Goal: Information Seeking & Learning: Find specific fact

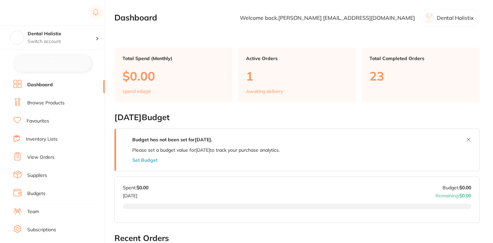
checkbox input "false"
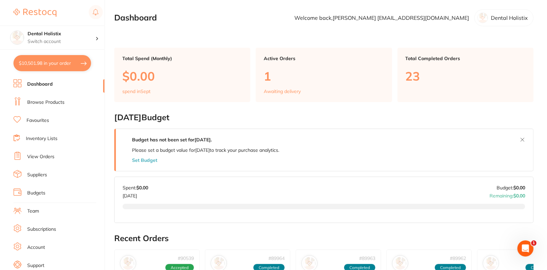
click at [46, 103] on link "Browse Products" at bounding box center [45, 102] width 37 height 7
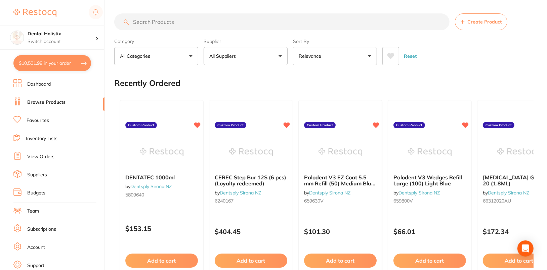
click at [247, 57] on button "All Suppliers" at bounding box center [246, 56] width 84 height 18
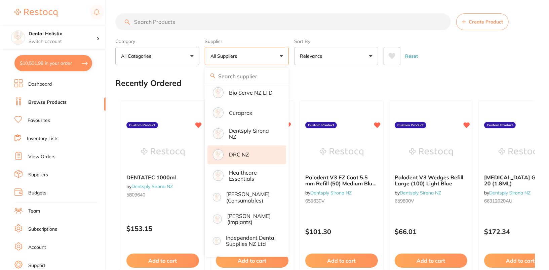
scroll to position [151, 0]
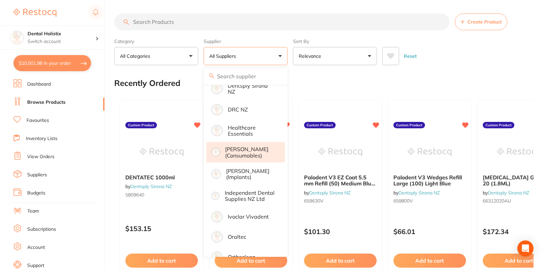
click at [261, 154] on p "Henry Schein Halas (consumables)" at bounding box center [250, 152] width 50 height 12
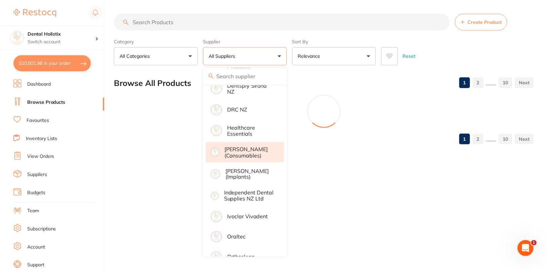
scroll to position [0, 0]
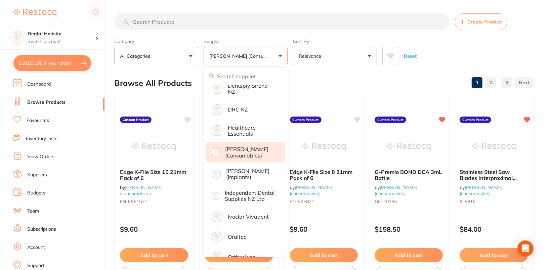
click at [492, 49] on div "Reset" at bounding box center [456, 54] width 146 height 24
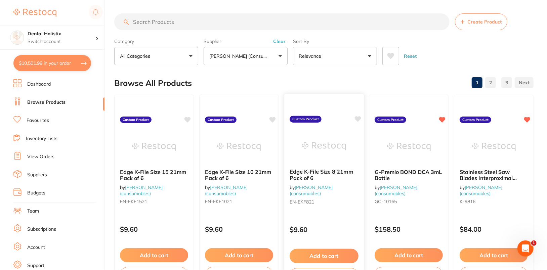
click at [359, 119] on icon at bounding box center [358, 119] width 6 height 6
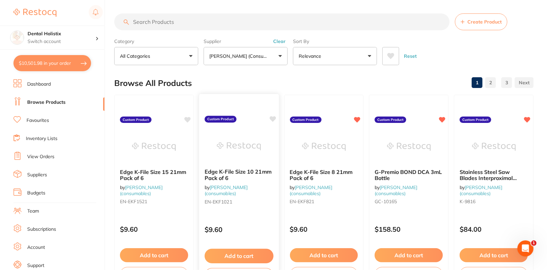
click at [272, 117] on icon at bounding box center [273, 119] width 6 height 6
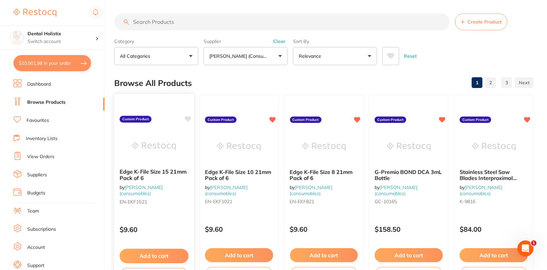
click at [187, 117] on icon at bounding box center [188, 119] width 6 height 6
click at [492, 47] on div "Reset" at bounding box center [456, 54] width 146 height 24
click at [282, 41] on button "Clear" at bounding box center [279, 41] width 16 height 6
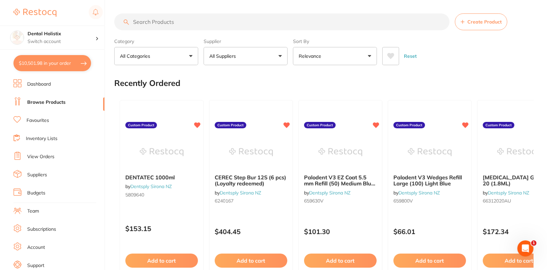
click at [274, 58] on button "All Suppliers" at bounding box center [246, 56] width 84 height 18
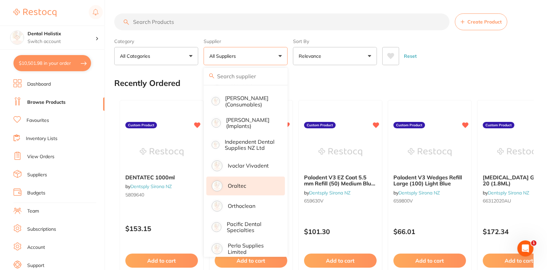
scroll to position [204, 0]
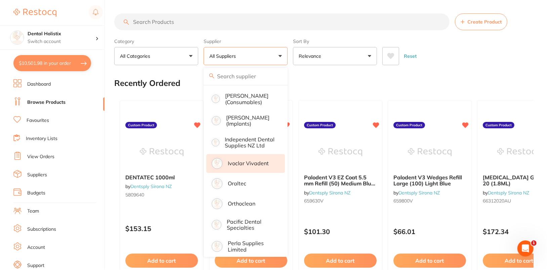
click at [255, 165] on p "Ivoclar Vivadent" at bounding box center [248, 163] width 41 height 6
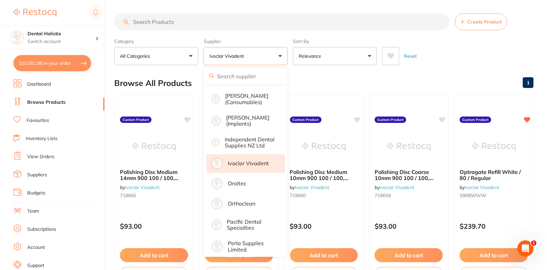
click at [490, 53] on div "Reset" at bounding box center [456, 54] width 146 height 24
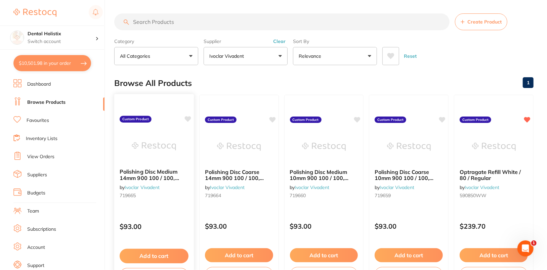
scroll to position [0, 0]
click at [187, 118] on icon at bounding box center [188, 119] width 6 height 6
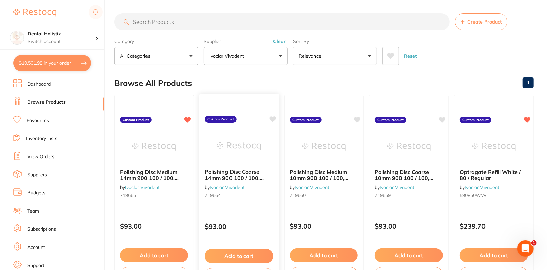
click at [273, 120] on icon at bounding box center [273, 119] width 6 height 6
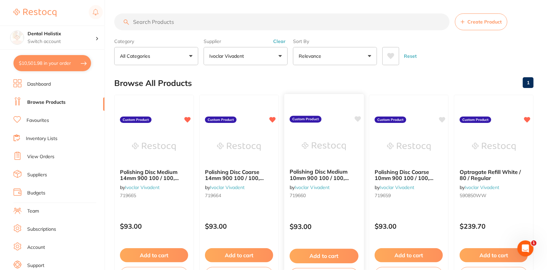
click at [359, 118] on icon at bounding box center [358, 119] width 6 height 6
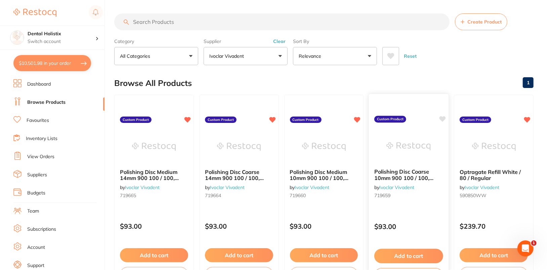
click at [442, 117] on icon at bounding box center [443, 119] width 6 height 6
click at [486, 63] on div "Reset" at bounding box center [456, 54] width 146 height 24
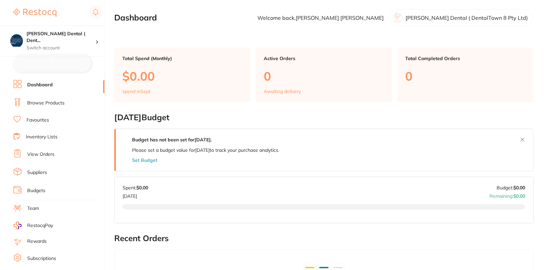
click at [49, 102] on link "Browse Products" at bounding box center [45, 103] width 37 height 7
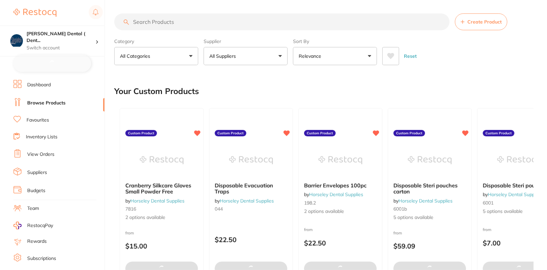
checkbox input "false"
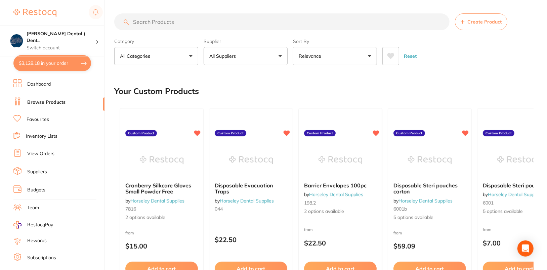
click at [191, 18] on input "search" at bounding box center [282, 21] width 336 height 17
paste input "INV107YS"
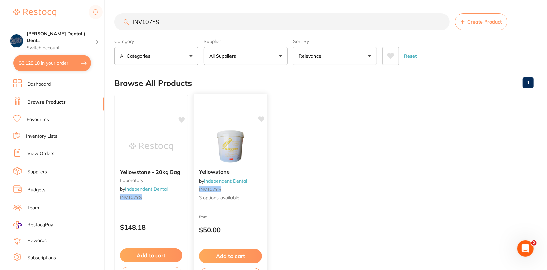
click at [251, 153] on img at bounding box center [230, 146] width 44 height 34
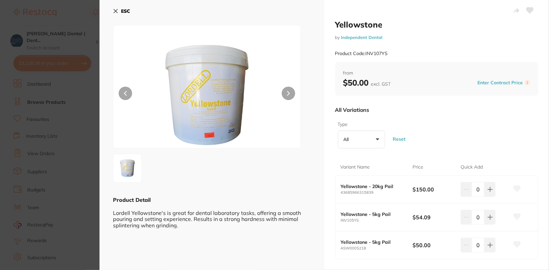
click at [131, 10] on div "ESC" at bounding box center [212, 14] width 198 height 19
click at [126, 9] on b "ESC" at bounding box center [125, 11] width 9 height 6
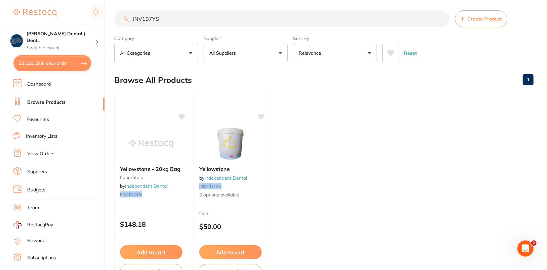
click at [380, 170] on ul "Yellowstone - 20kg Bag laboratory by Independent Dental INV107YS $148.18 Add to…" at bounding box center [324, 188] width 420 height 193
click at [223, 121] on div "Yellowstone by Independent Dental INV107YS 3 options available from $50.00 Add …" at bounding box center [230, 188] width 75 height 195
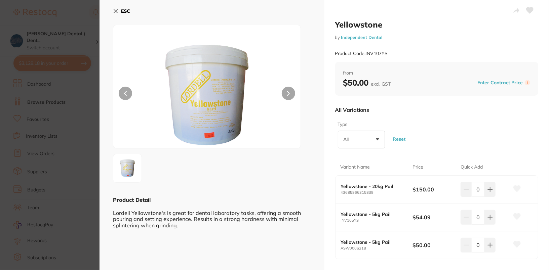
click at [456, 119] on div "Type All +0 All 20kg Pail 5kg Pail Reset" at bounding box center [436, 135] width 203 height 33
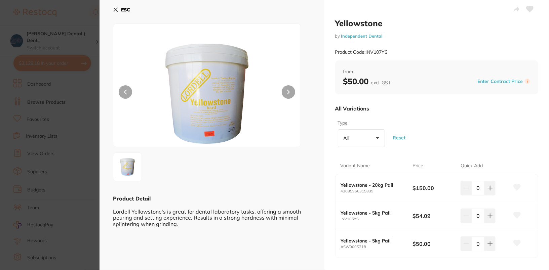
click at [122, 7] on b "ESC" at bounding box center [125, 10] width 9 height 6
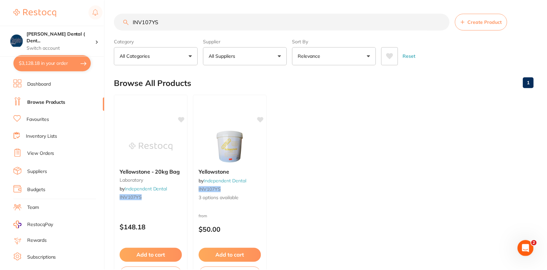
scroll to position [3, 0]
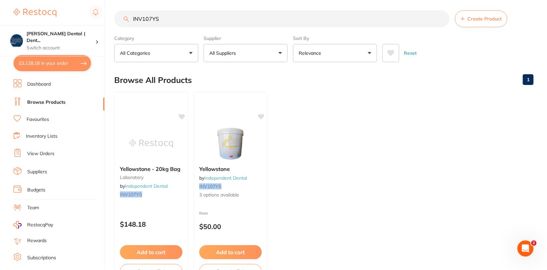
click at [236, 16] on input "INV107YS" at bounding box center [282, 18] width 336 height 17
paste input "ASW000S219"
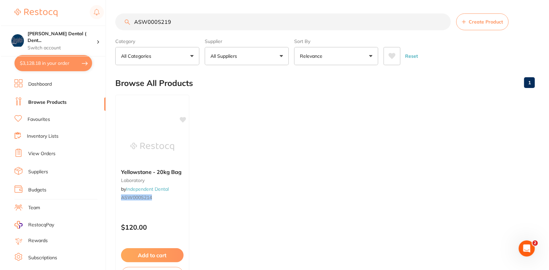
scroll to position [0, 0]
type input "ASW000S219"
click at [444, 22] on input "ASW000S219" at bounding box center [282, 21] width 336 height 17
click at [441, 23] on input "ASW000S219" at bounding box center [282, 21] width 336 height 17
click at [338, 27] on input "search" at bounding box center [282, 21] width 336 height 17
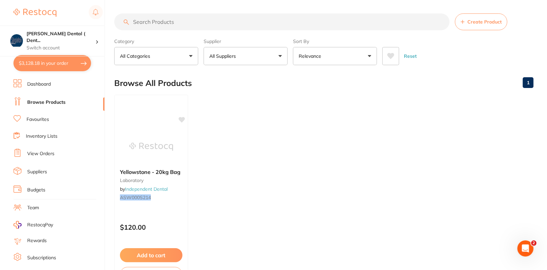
paste input "ASW000S219"
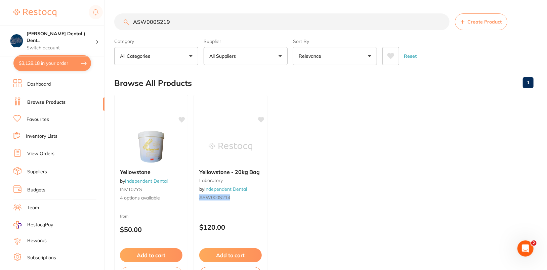
click at [144, 23] on input "ASW000S219" at bounding box center [282, 21] width 336 height 17
type input "ASW000S219"
click at [158, 148] on img at bounding box center [151, 146] width 44 height 34
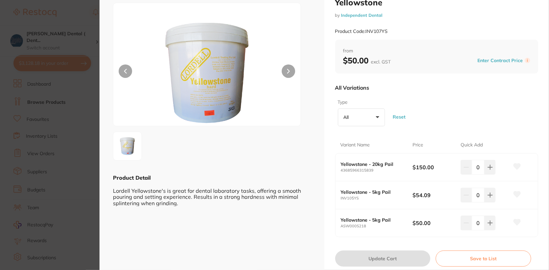
scroll to position [12, 0]
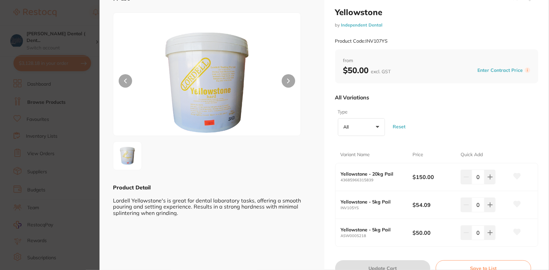
click at [391, 181] on small "43685966315839" at bounding box center [377, 180] width 72 height 4
click at [120, 41] on div at bounding box center [207, 74] width 188 height 124
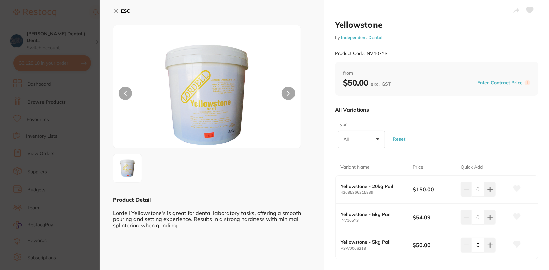
click at [127, 8] on b "ESC" at bounding box center [125, 11] width 9 height 6
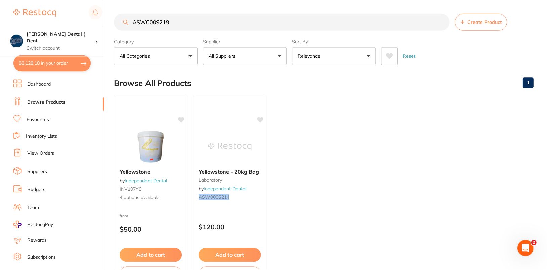
scroll to position [3, 0]
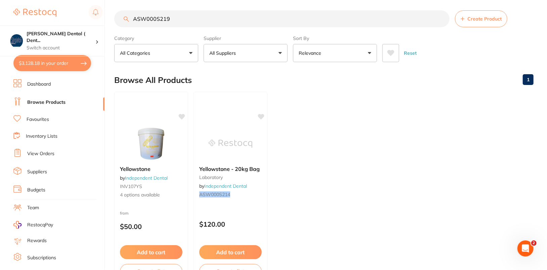
click at [355, 143] on ul "Yellowstone by Independent Dental INV107YS 4 options available from $50.00 Add …" at bounding box center [324, 188] width 420 height 193
click at [149, 142] on img at bounding box center [151, 143] width 44 height 34
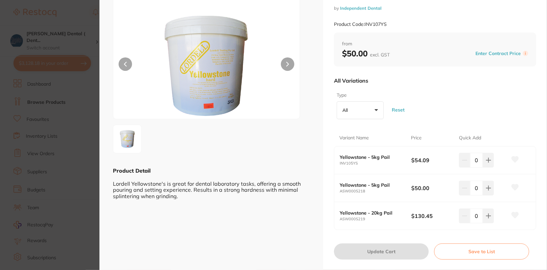
scroll to position [30, 0]
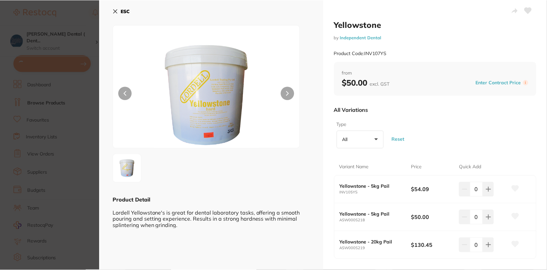
scroll to position [3, 0]
click at [371, 204] on div "Yellowstone - 5kg Pail ASW000S218 $50.00 0" at bounding box center [436, 218] width 202 height 28
drag, startPoint x: 339, startPoint y: 193, endPoint x: 367, endPoint y: 195, distance: 29.0
click at [367, 195] on div "Yellowstone - 5kg Pail INV105YS $54.09 0" at bounding box center [436, 190] width 202 height 28
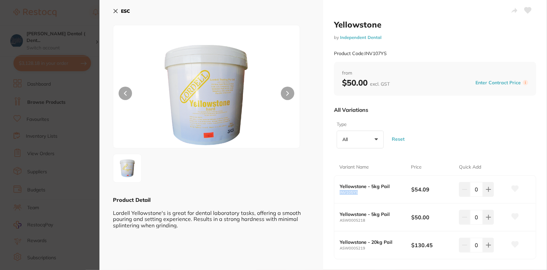
drag, startPoint x: 337, startPoint y: 193, endPoint x: 367, endPoint y: 196, distance: 30.4
click at [367, 196] on div "Yellowstone - 5kg Pail INV105YS $54.09 0" at bounding box center [436, 190] width 202 height 28
copy small "INV105YS"
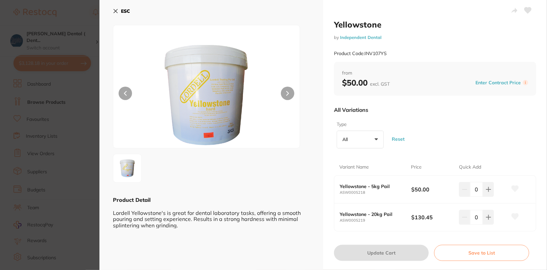
click at [118, 15] on button "ESC" at bounding box center [121, 10] width 17 height 11
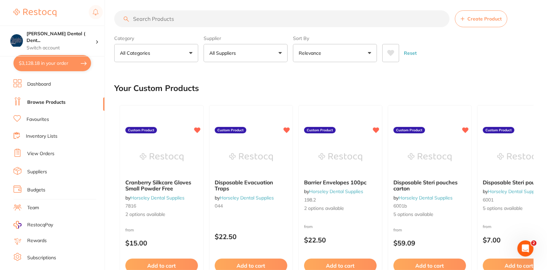
click at [195, 16] on input "search" at bounding box center [282, 18] width 336 height 17
paste input "INV107YS"
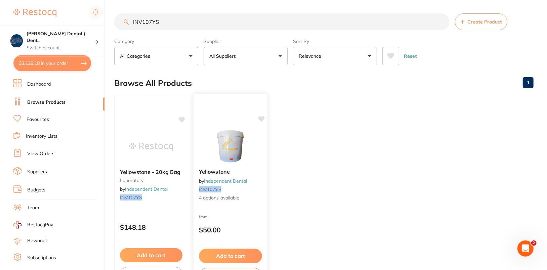
type input "INV107YS"
click at [225, 137] on img at bounding box center [230, 146] width 44 height 34
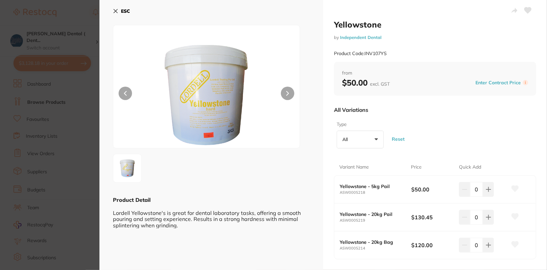
click at [515, 189] on icon at bounding box center [515, 189] width 7 height 6
click at [516, 216] on icon at bounding box center [515, 217] width 7 height 6
click at [512, 246] on icon at bounding box center [515, 244] width 7 height 7
click at [117, 10] on button "ESC" at bounding box center [121, 10] width 17 height 11
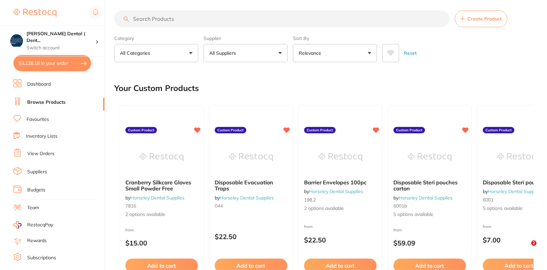
click at [233, 17] on input "search" at bounding box center [282, 18] width 336 height 17
click at [264, 59] on button "All Suppliers" at bounding box center [246, 53] width 84 height 18
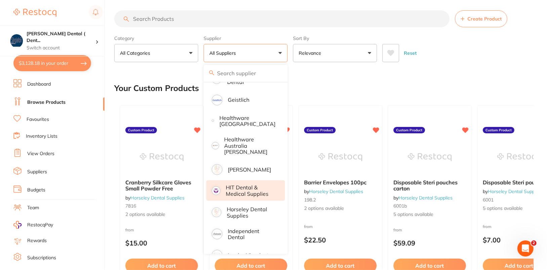
scroll to position [337, 0]
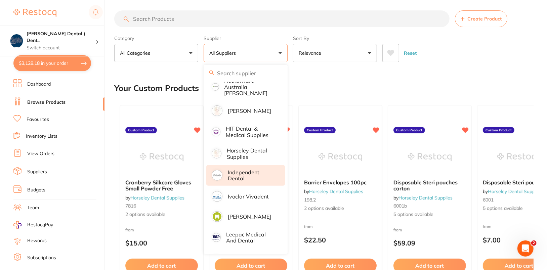
click at [251, 169] on p "Independent Dental" at bounding box center [252, 175] width 48 height 12
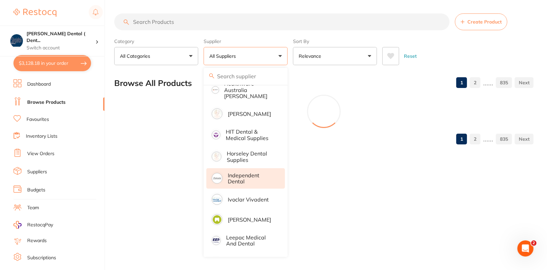
scroll to position [0, 0]
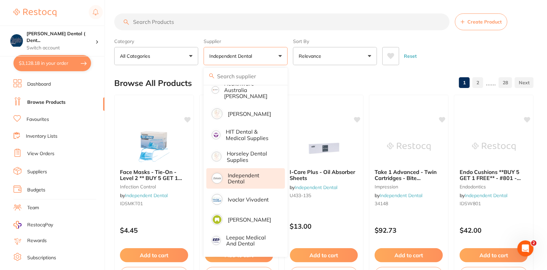
click at [465, 61] on div "Reset" at bounding box center [456, 54] width 146 height 24
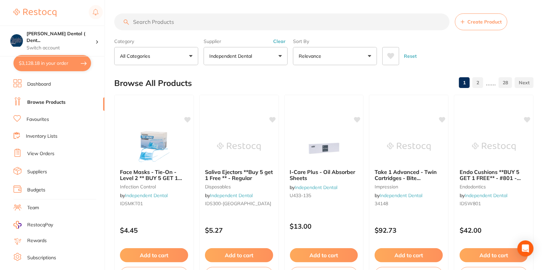
click at [288, 29] on input "search" at bounding box center [282, 21] width 336 height 17
paste input "INV107YS"
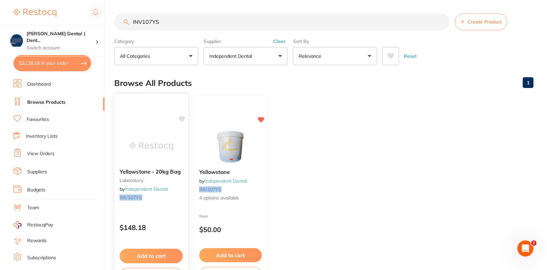
type input "INV107YS"
click at [145, 154] on img at bounding box center [151, 146] width 44 height 34
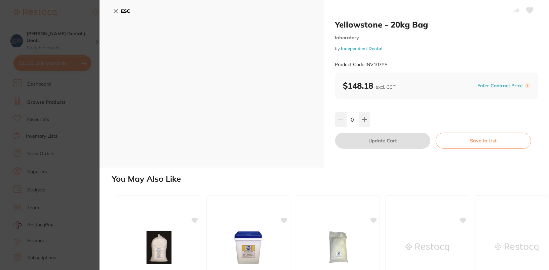
click at [123, 10] on b "ESC" at bounding box center [125, 11] width 9 height 6
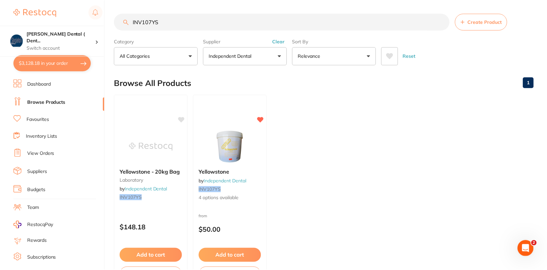
scroll to position [3, 0]
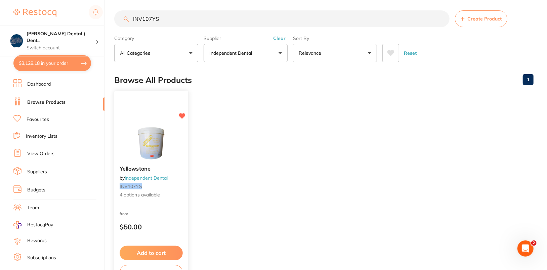
click at [151, 149] on img at bounding box center [151, 143] width 44 height 34
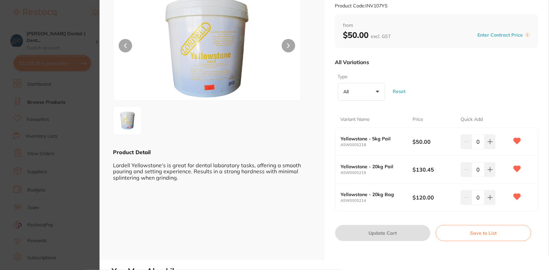
click at [478, 82] on div "Type All +0 All 20kg Bag 20kg Pail 5kg Pail Reset" at bounding box center [436, 87] width 203 height 33
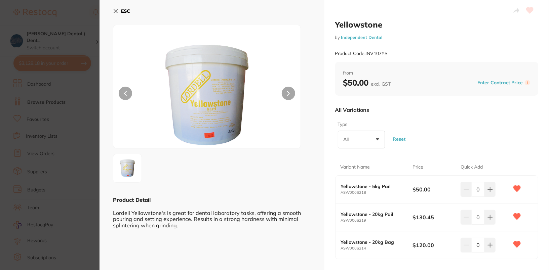
click at [123, 16] on button "ESC" at bounding box center [121, 10] width 17 height 11
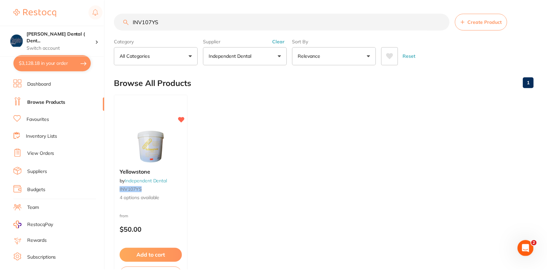
scroll to position [3, 0]
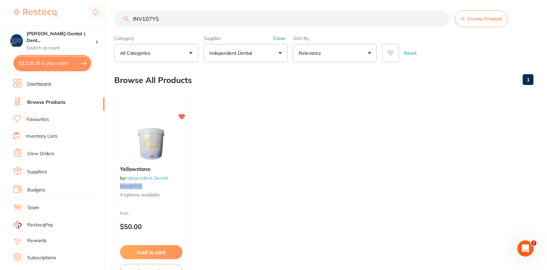
click at [343, 132] on ul "Yellowstone by Independent Dental INV107YS 4 options available from $50.00 Add …" at bounding box center [324, 188] width 420 height 193
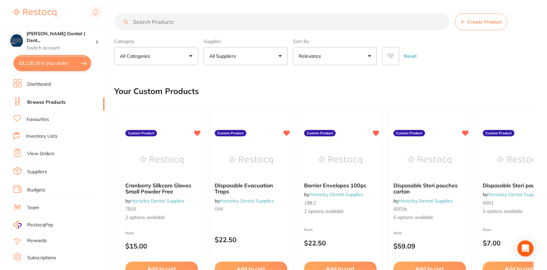
click at [172, 22] on input "search" at bounding box center [282, 21] width 336 height 17
click at [189, 24] on input "search" at bounding box center [282, 21] width 336 height 17
paste input "132."
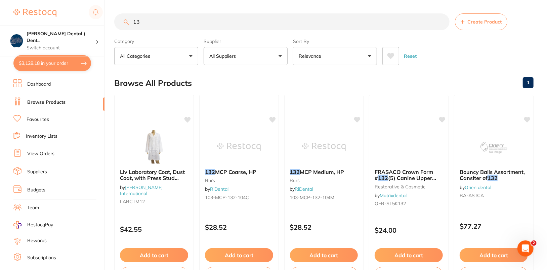
type input "1"
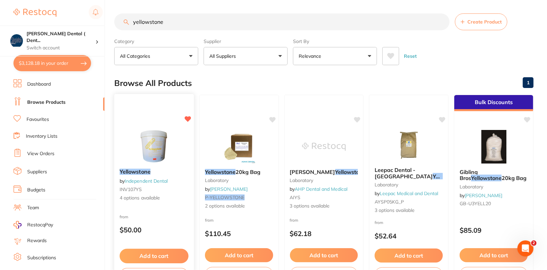
type input "yellowstone"
click at [158, 127] on div "Yellowstone by Independent Dental INV107YS 4 options available from $50.00 Add …" at bounding box center [154, 191] width 80 height 195
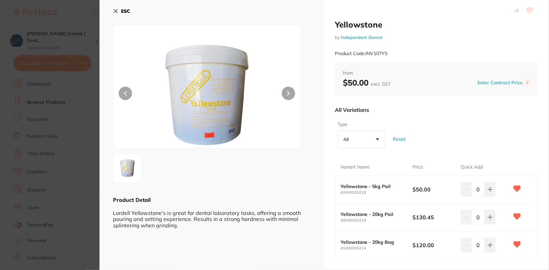
click at [130, 11] on b "ESC" at bounding box center [125, 11] width 9 height 6
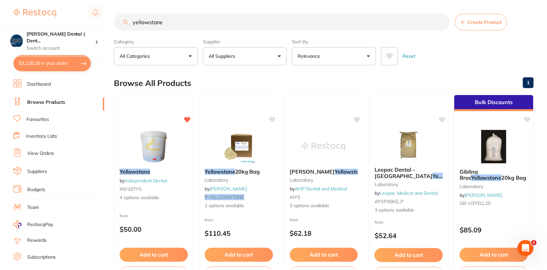
scroll to position [3, 0]
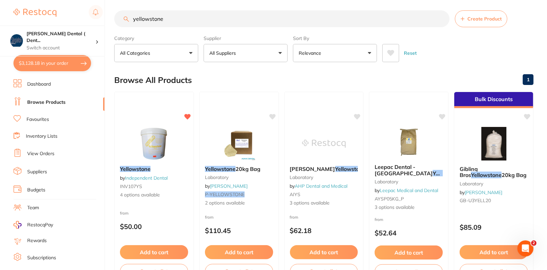
click at [42, 89] on ul "Dashboard Browse Products Favourites Inventory Lists View Orders Suppliers Budg…" at bounding box center [58, 195] width 91 height 232
click at [49, 86] on link "Dashboard" at bounding box center [39, 84] width 24 height 7
